Goal: Task Accomplishment & Management: Use online tool/utility

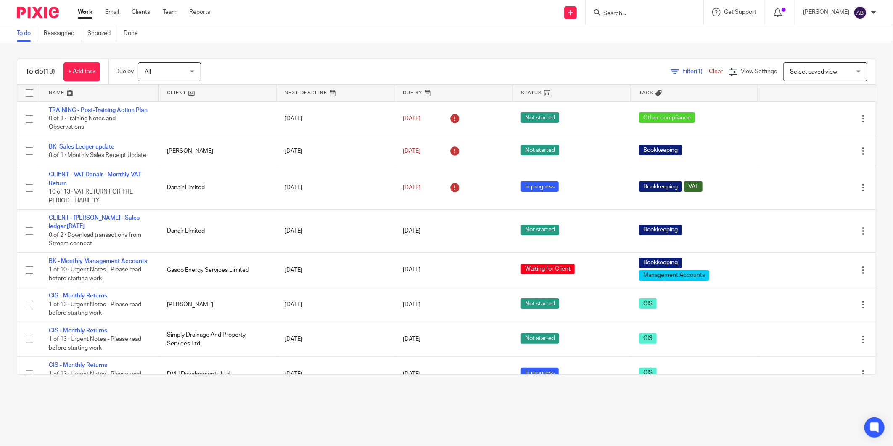
click at [617, 10] on input "Search" at bounding box center [641, 14] width 76 height 8
click at [612, 10] on input "cv" at bounding box center [641, 14] width 76 height 8
type input "c"
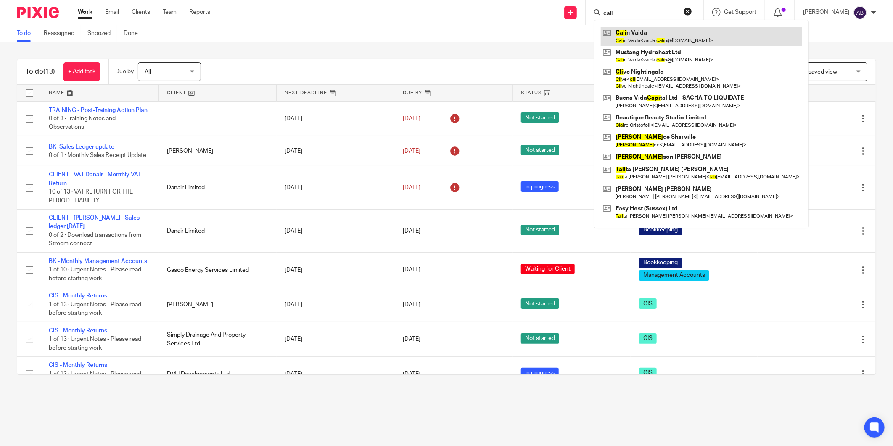
type input "cali"
click at [625, 33] on link at bounding box center [701, 36] width 201 height 19
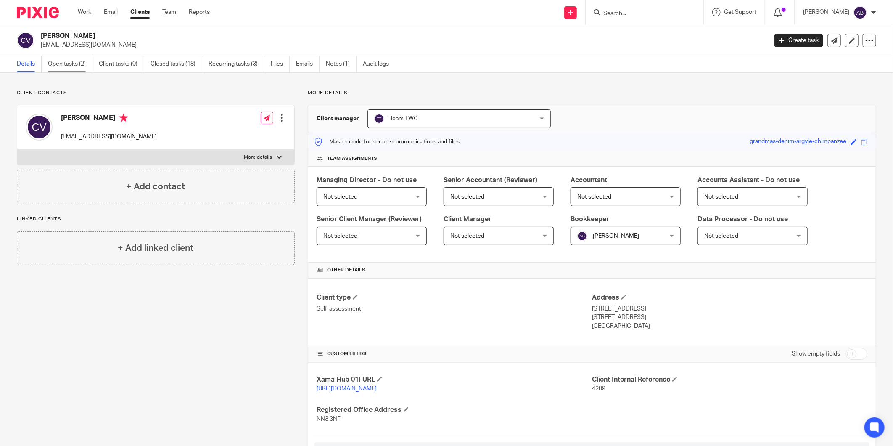
click at [71, 64] on link "Open tasks (2)" at bounding box center [70, 64] width 45 height 16
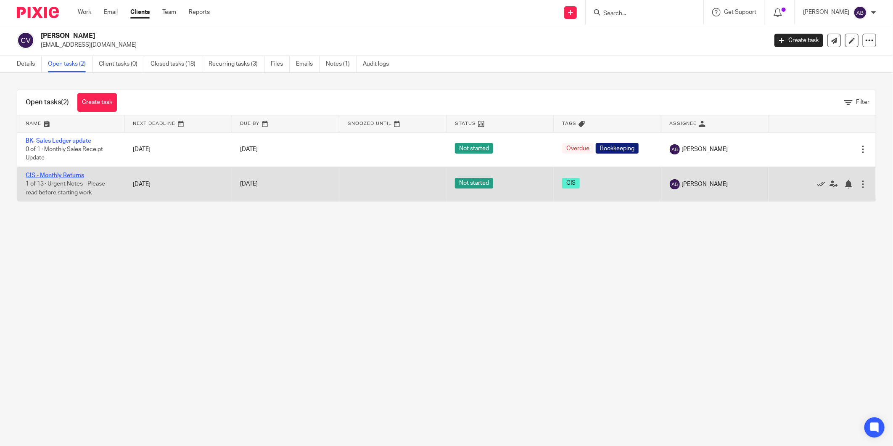
click at [74, 177] on link "CIS - Monthly Returns" at bounding box center [55, 175] width 58 height 6
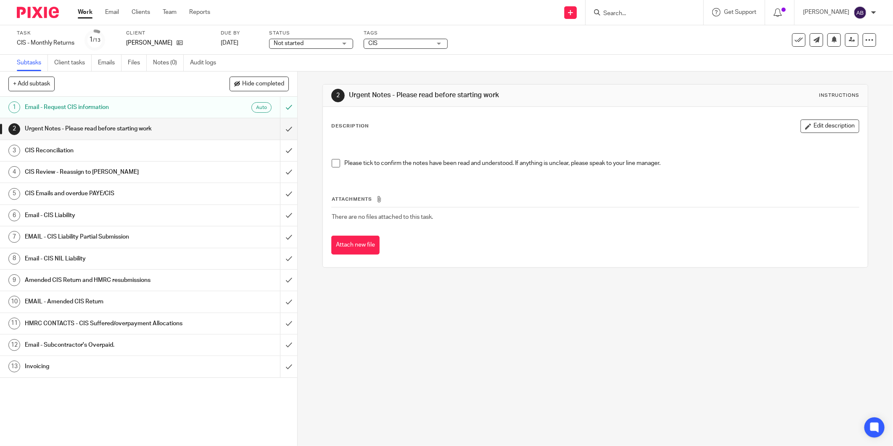
click at [333, 163] on span at bounding box center [336, 163] width 8 height 8
click at [279, 127] on input "submit" at bounding box center [148, 128] width 297 height 21
click at [188, 146] on div "CIS Reconciliation" at bounding box center [148, 150] width 247 height 13
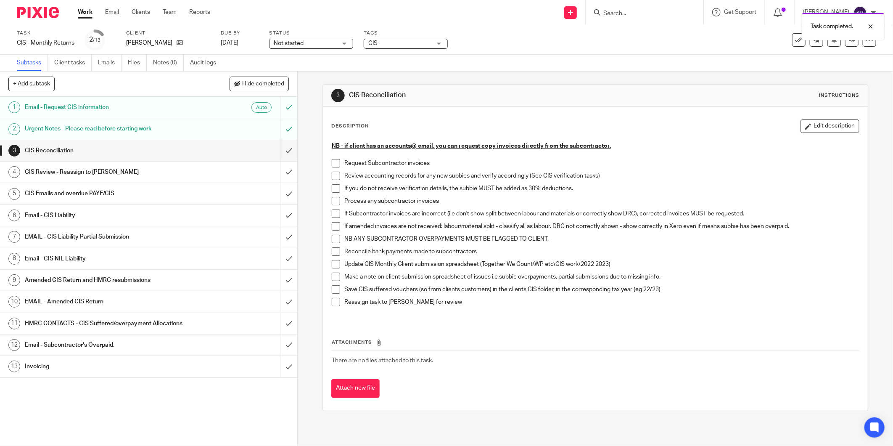
click at [334, 163] on span at bounding box center [336, 163] width 8 height 8
click at [335, 175] on span at bounding box center [336, 176] width 8 height 8
click at [332, 184] on span at bounding box center [336, 188] width 8 height 8
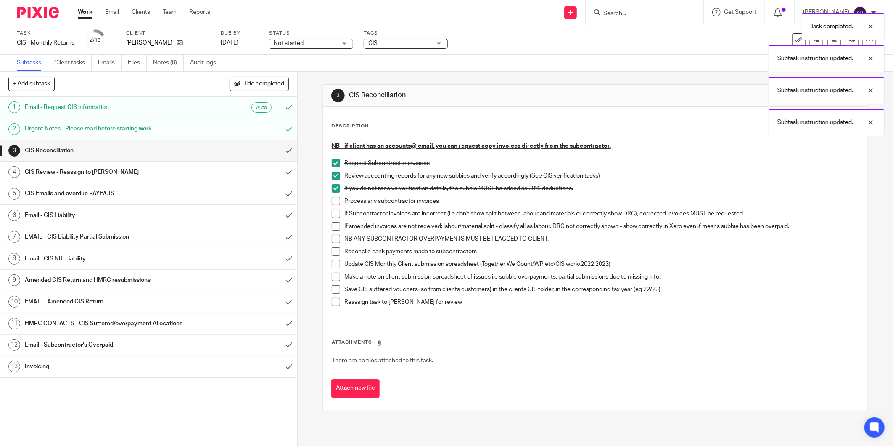
click at [332, 199] on span at bounding box center [336, 201] width 8 height 8
click at [332, 212] on span at bounding box center [336, 213] width 8 height 8
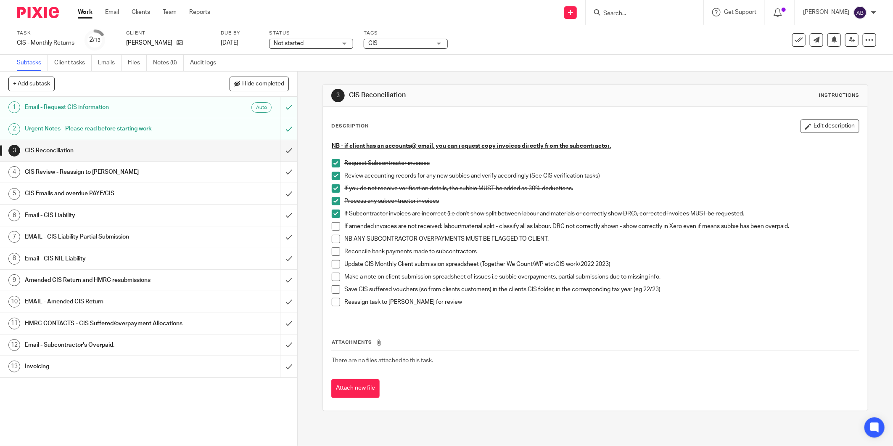
click at [332, 238] on span at bounding box center [336, 239] width 8 height 8
click at [332, 247] on span at bounding box center [336, 251] width 8 height 8
click at [333, 264] on span at bounding box center [336, 264] width 8 height 8
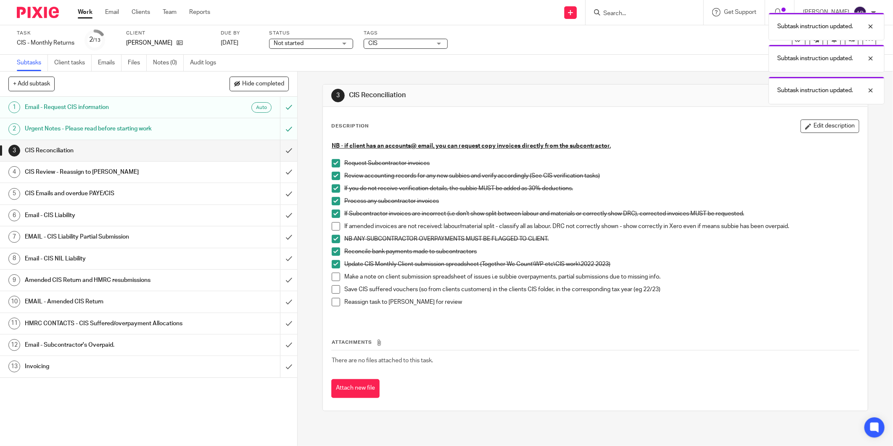
click at [332, 278] on span at bounding box center [336, 277] width 8 height 8
click at [332, 285] on span at bounding box center [336, 289] width 8 height 8
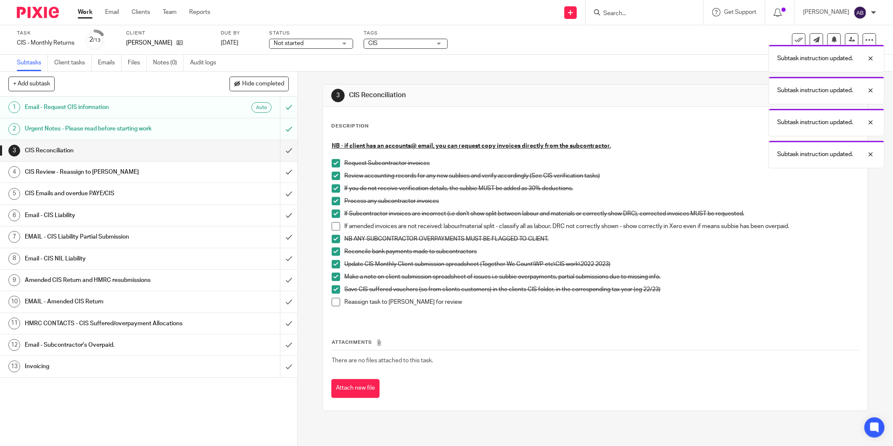
click at [334, 300] on span at bounding box center [336, 302] width 8 height 8
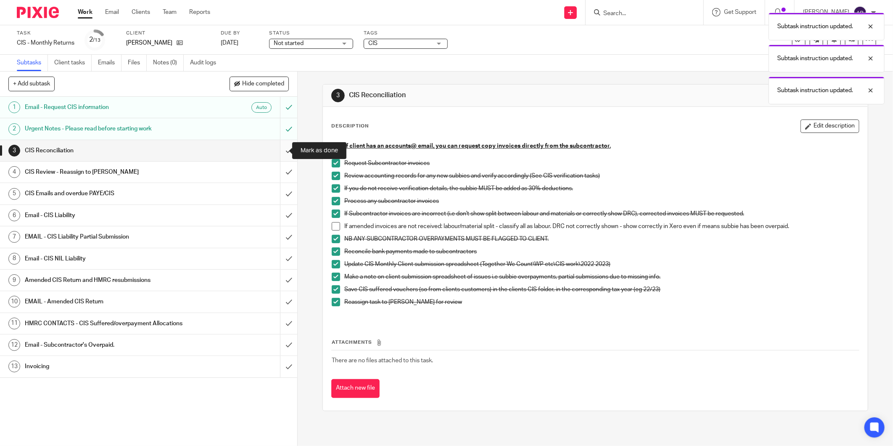
click at [281, 156] on input "submit" at bounding box center [148, 150] width 297 height 21
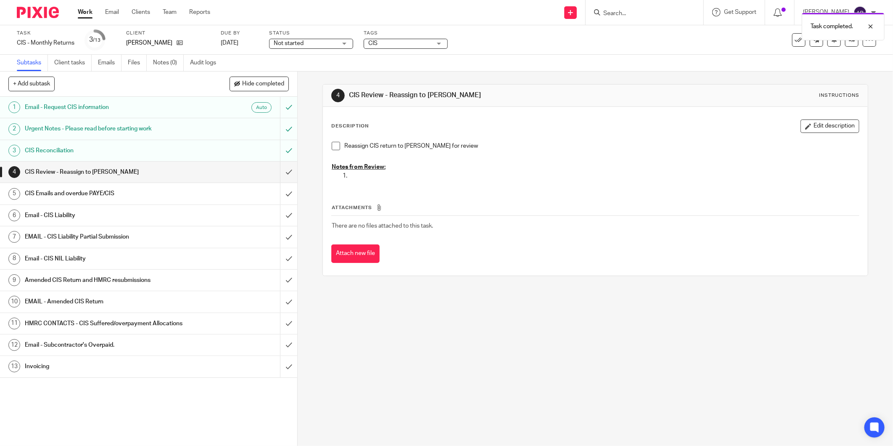
click at [334, 148] on span at bounding box center [336, 146] width 8 height 8
click at [279, 175] on input "submit" at bounding box center [148, 172] width 297 height 21
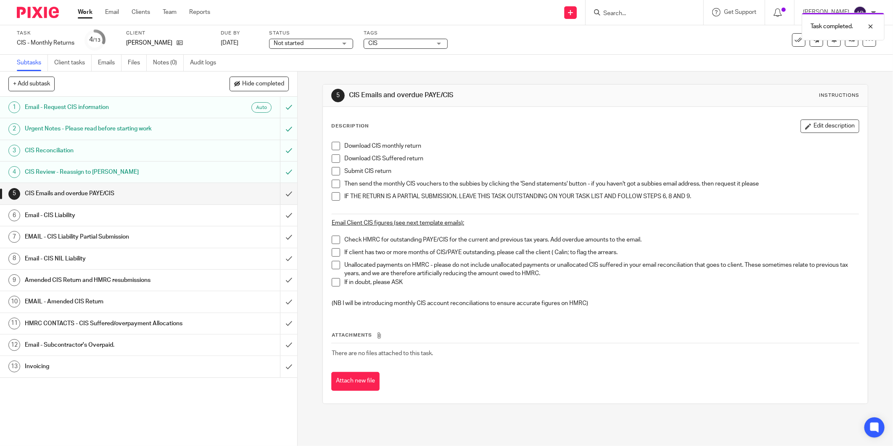
click at [331, 43] on span "Not started" at bounding box center [305, 43] width 63 height 9
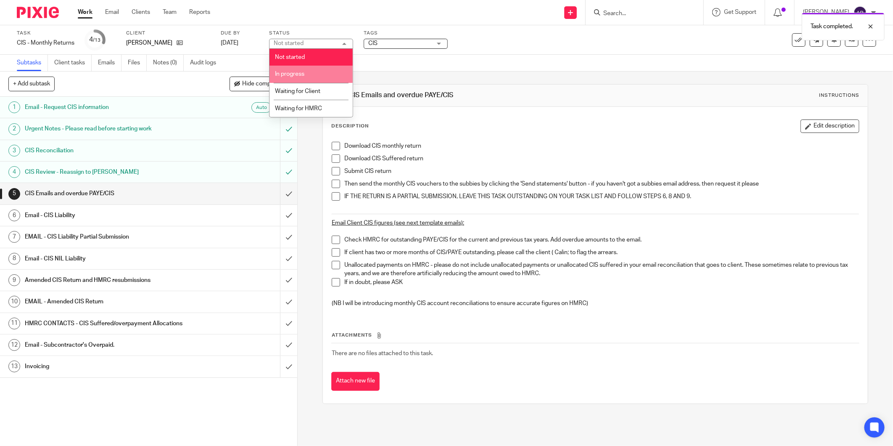
click at [310, 73] on li "In progress" at bounding box center [311, 74] width 83 height 17
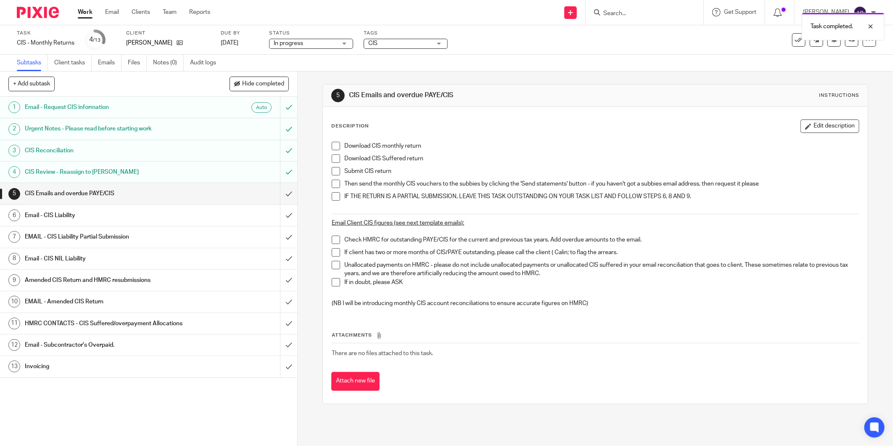
click at [541, 40] on div "Task completed." at bounding box center [666, 24] width 438 height 32
click at [849, 41] on icon at bounding box center [852, 40] width 6 height 6
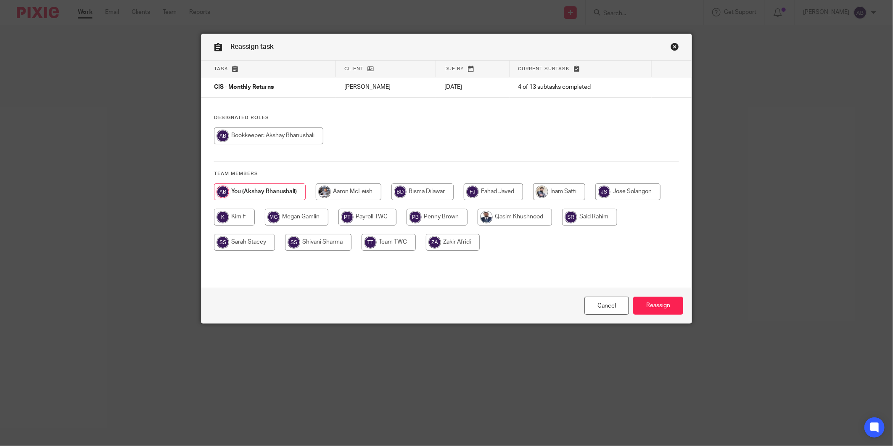
click at [443, 219] on input "radio" at bounding box center [437, 217] width 61 height 17
radio input "true"
click at [644, 309] on input "Reassign" at bounding box center [659, 306] width 50 height 18
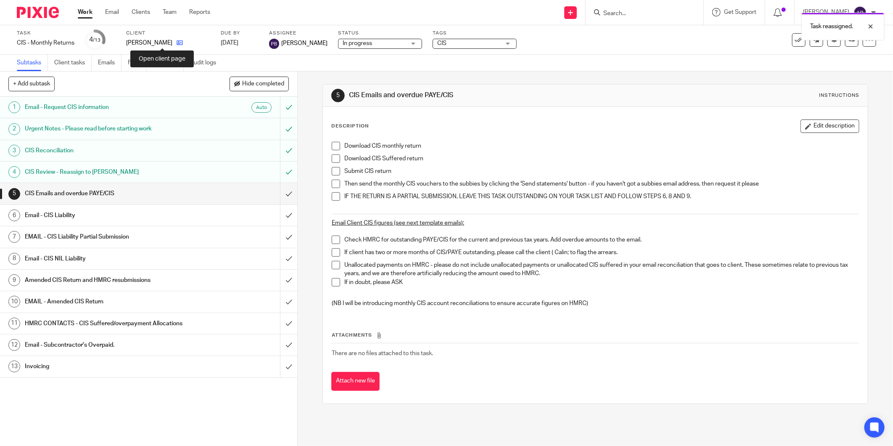
click at [177, 43] on icon at bounding box center [180, 43] width 6 height 6
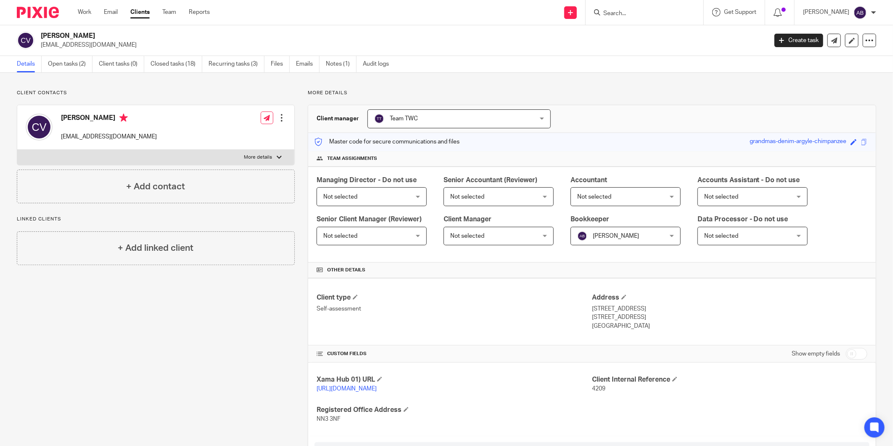
click at [295, 66] on ul "Details Open tasks (2) Client tasks (0) Closed tasks (18) Recurring tasks (3) F…" at bounding box center [209, 64] width 385 height 16
click at [307, 64] on link "Emails" at bounding box center [308, 64] width 24 height 16
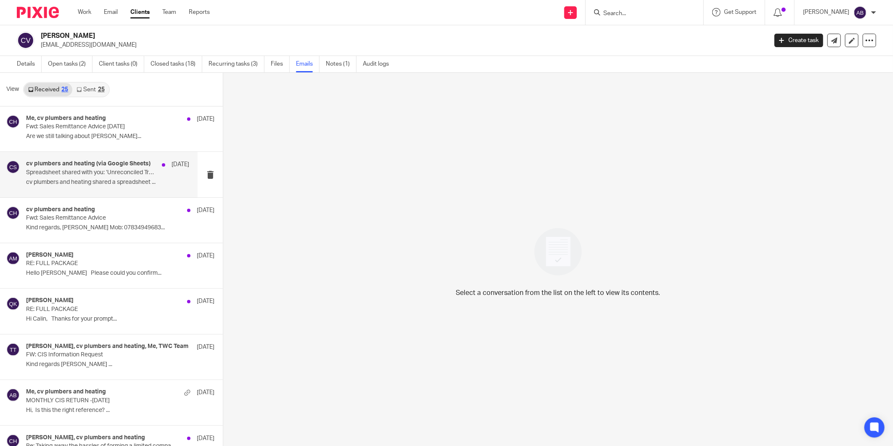
scroll to position [654, 0]
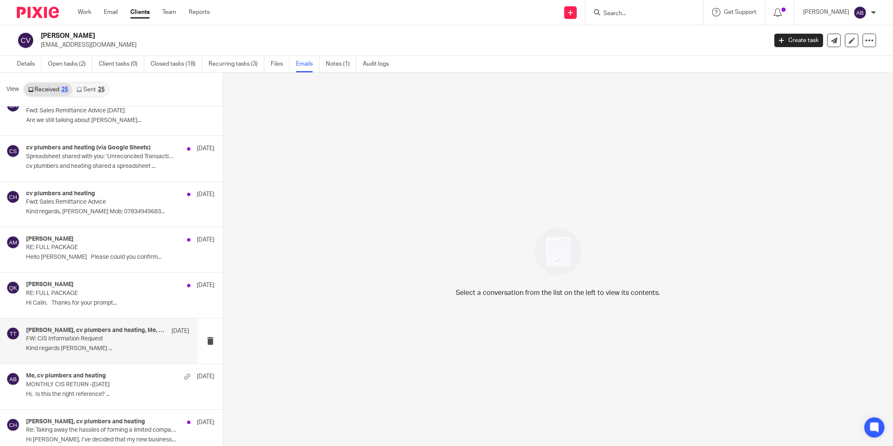
click at [95, 353] on div "[PERSON_NAME], cv plumbers and heating, Me, TWC Team [DATE] FW: CIS Information…" at bounding box center [107, 341] width 163 height 28
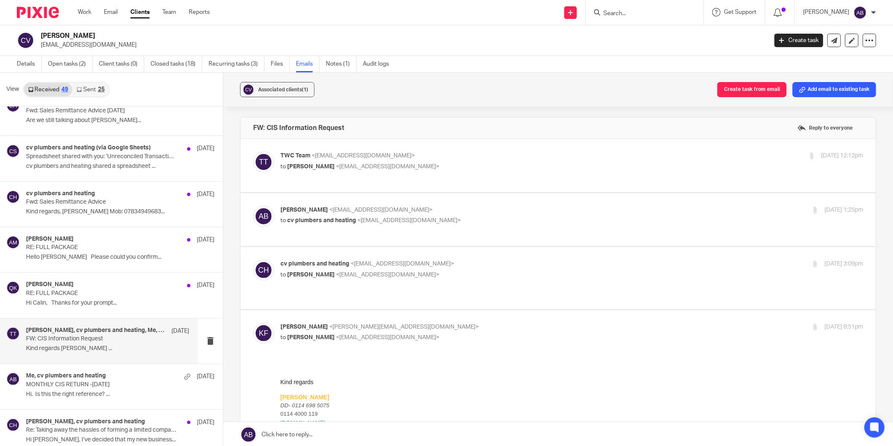
scroll to position [0, 0]
click at [512, 268] on p "cv plumbers and heating <[EMAIL_ADDRESS][DOMAIN_NAME]>" at bounding box center [475, 264] width 389 height 9
checkbox input "true"
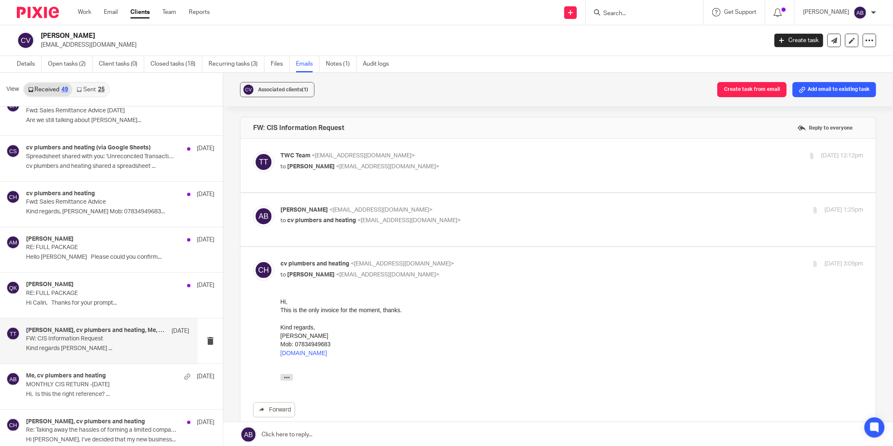
click at [502, 217] on p "to cv plumbers and heating <[EMAIL_ADDRESS][DOMAIN_NAME]>" at bounding box center [475, 220] width 389 height 9
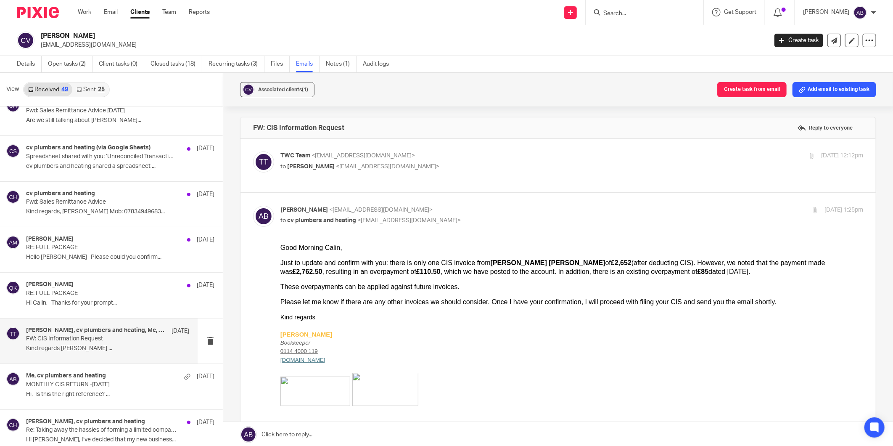
click at [496, 213] on p "[PERSON_NAME] <[EMAIL_ADDRESS][DOMAIN_NAME]>" at bounding box center [475, 210] width 389 height 9
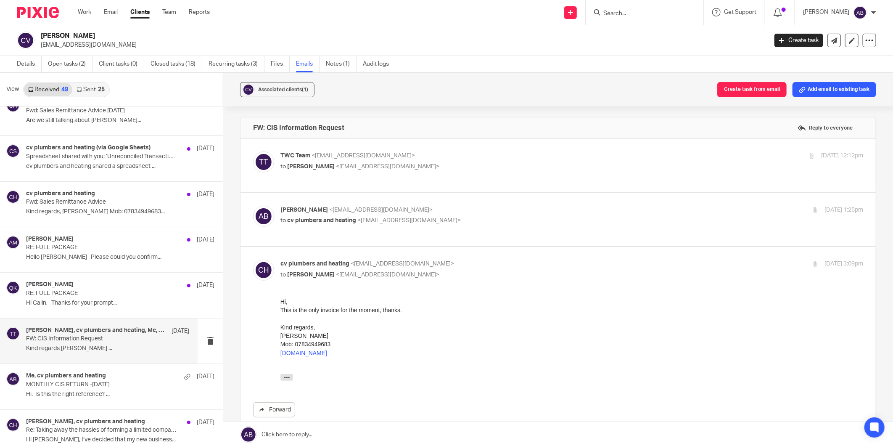
click at [486, 209] on p "[PERSON_NAME] <[EMAIL_ADDRESS][DOMAIN_NAME]>" at bounding box center [475, 210] width 389 height 9
checkbox input "true"
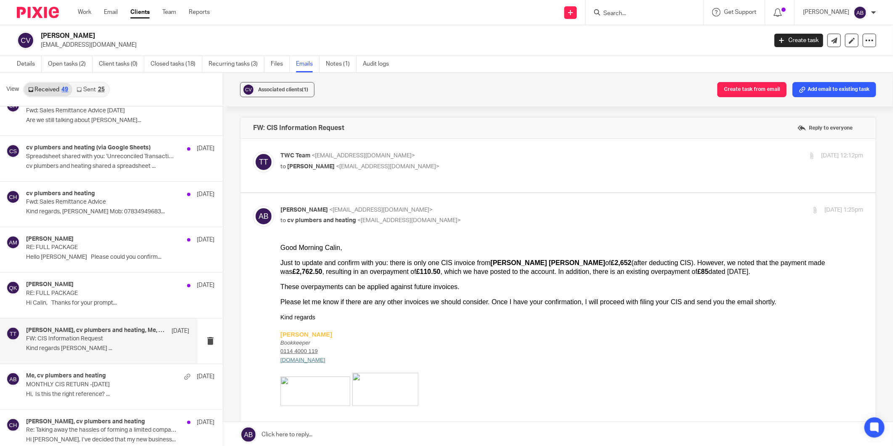
click at [612, 16] on input "Search" at bounding box center [641, 14] width 76 height 8
